Goal: Browse casually

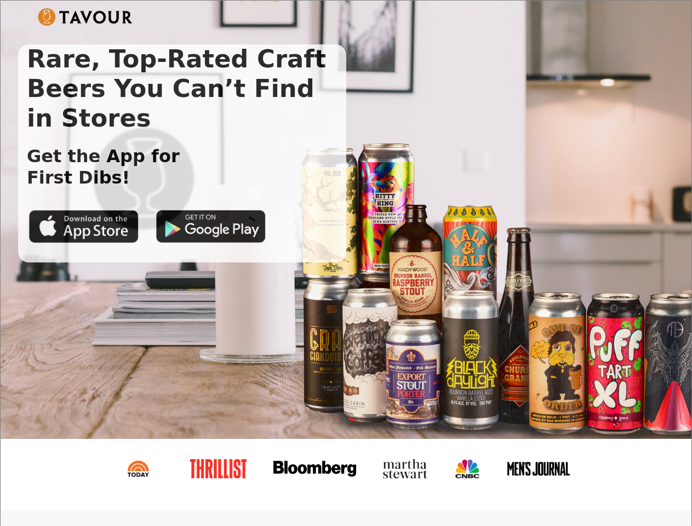
click at [85, 17] on img at bounding box center [85, 17] width 95 height 18
